Goal: Task Accomplishment & Management: Use online tool/utility

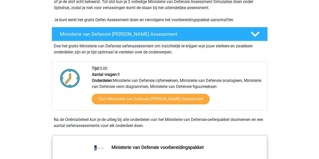
scroll to position [76, 0]
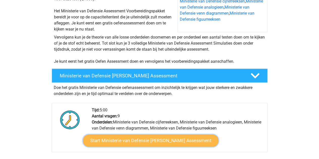
click at [129, 138] on link "Start Ministerie van Defensie Gratis Oefen Assessment" at bounding box center [151, 141] width 136 height 12
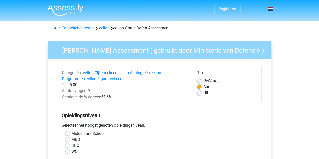
scroll to position [25, 0]
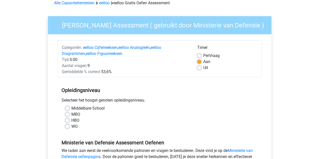
click at [71, 110] on label "Middelbare School" at bounding box center [87, 108] width 33 height 6
click at [68, 110] on input "Middelbare School" at bounding box center [67, 107] width 4 height 5
radio input "true"
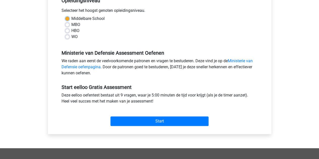
scroll to position [126, 0]
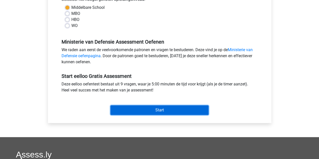
click at [173, 107] on input "Start" at bounding box center [160, 110] width 98 height 10
